Goal: Task Accomplishment & Management: Manage account settings

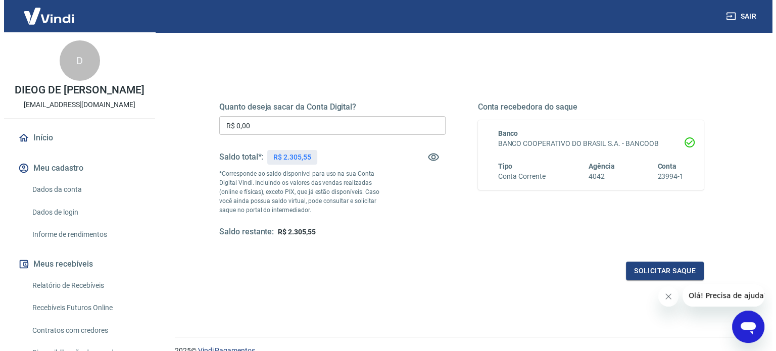
scroll to position [148, 0]
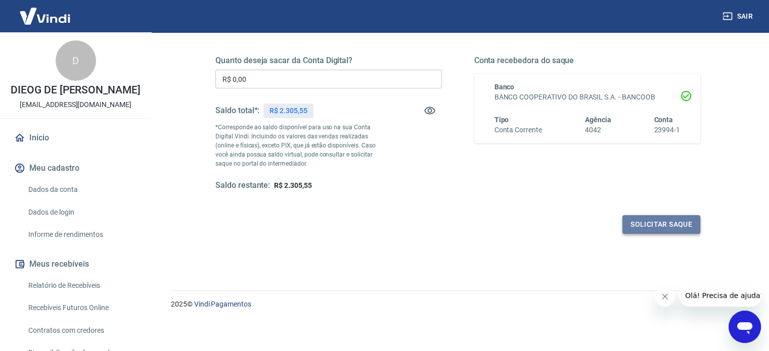
click at [655, 222] on button "Solicitar saque" at bounding box center [661, 224] width 78 height 19
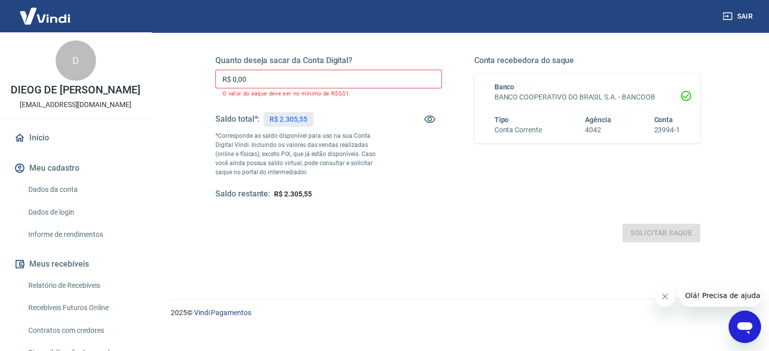
click at [286, 80] on input "R$ 0,00" at bounding box center [328, 79] width 226 height 19
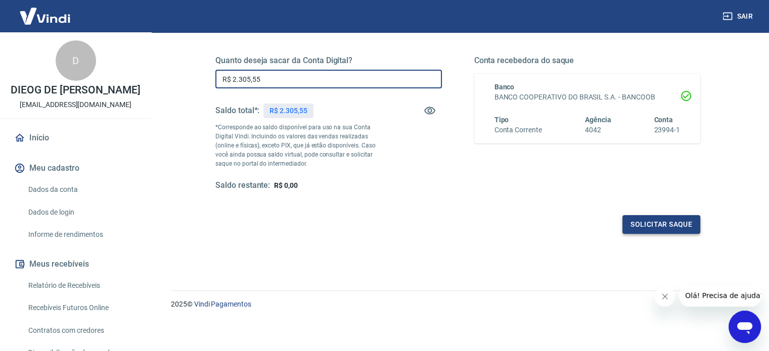
type input "R$ 2.305,55"
click at [638, 219] on button "Solicitar saque" at bounding box center [661, 224] width 78 height 19
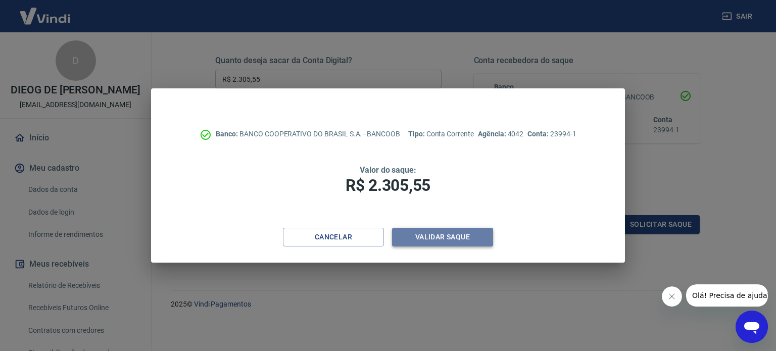
click at [429, 236] on button "Validar saque" at bounding box center [442, 237] width 101 height 19
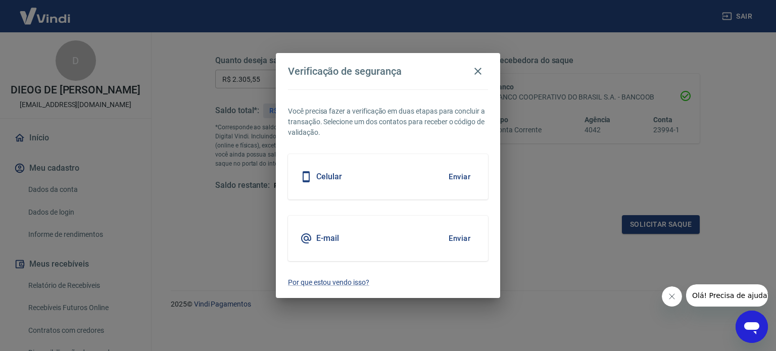
click at [384, 182] on div "Celular Enviar" at bounding box center [388, 176] width 200 height 45
click at [461, 178] on button "Enviar" at bounding box center [459, 176] width 33 height 21
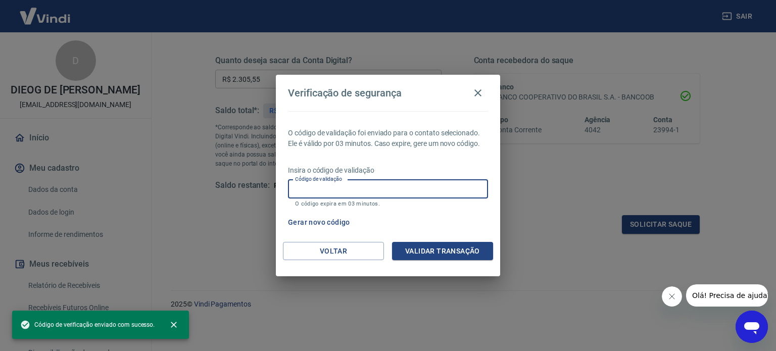
click at [395, 186] on input "Código de validação" at bounding box center [388, 189] width 200 height 19
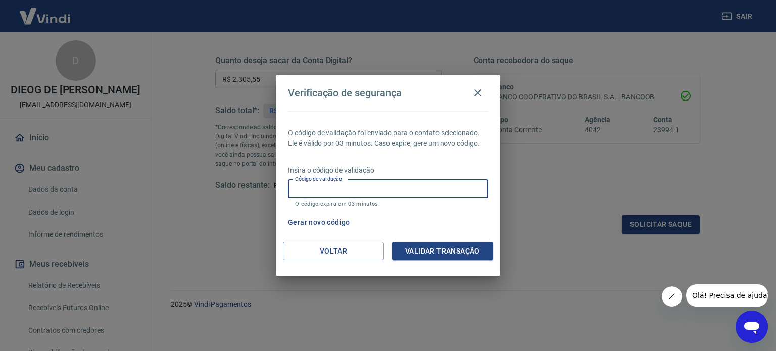
click at [324, 190] on input "Código de validação" at bounding box center [388, 189] width 200 height 19
click at [323, 224] on button "Gerar novo código" at bounding box center [319, 222] width 70 height 19
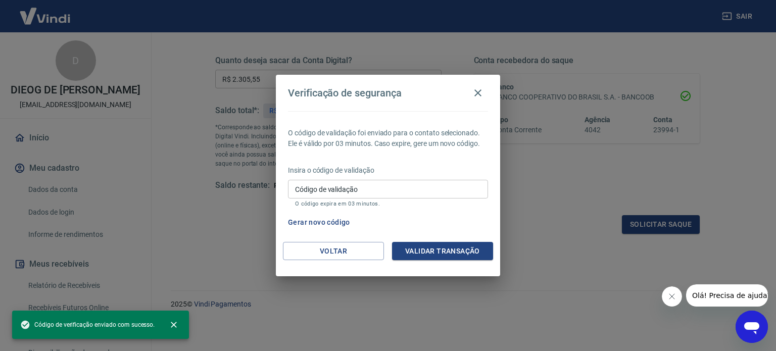
click at [340, 193] on input "Código de validação" at bounding box center [388, 189] width 200 height 19
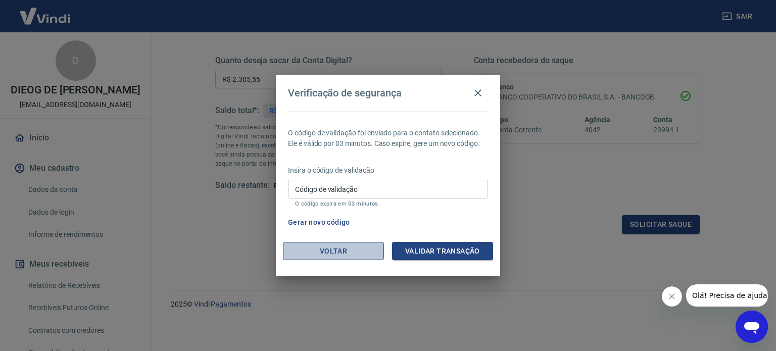
click at [333, 242] on button "Voltar" at bounding box center [333, 251] width 101 height 19
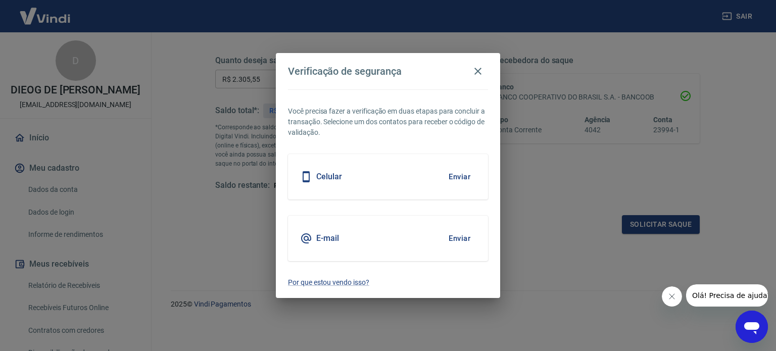
click at [351, 226] on div "E-mail Enviar" at bounding box center [388, 238] width 200 height 45
click at [346, 234] on div "E-mail Enviar" at bounding box center [388, 238] width 200 height 45
click at [452, 238] on button "Enviar" at bounding box center [459, 238] width 33 height 21
click at [459, 236] on button "Enviar" at bounding box center [459, 238] width 33 height 21
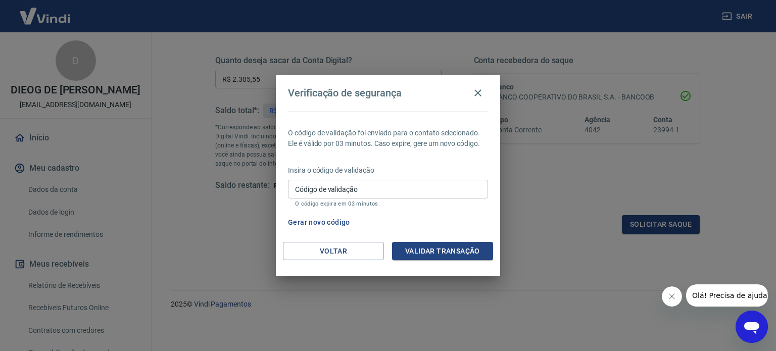
click at [384, 181] on input "Código de validação" at bounding box center [388, 189] width 200 height 19
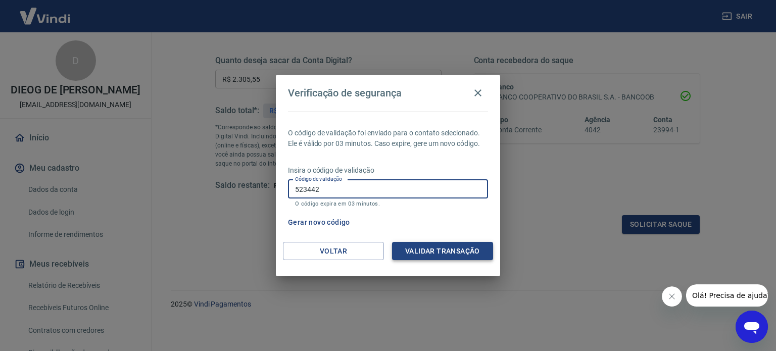
type input "523442"
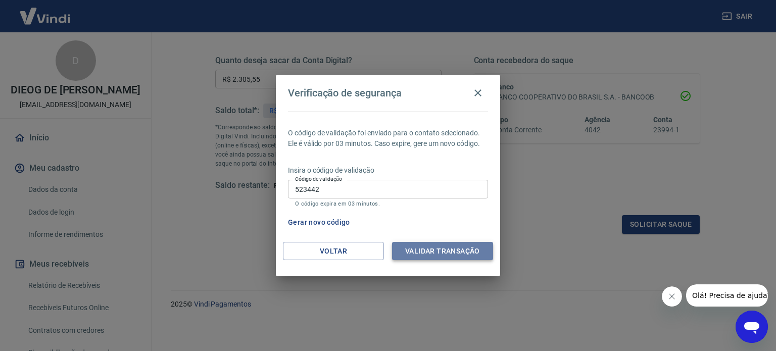
click at [416, 248] on button "Validar transação" at bounding box center [442, 251] width 101 height 19
